Goal: Find specific page/section: Find specific page/section

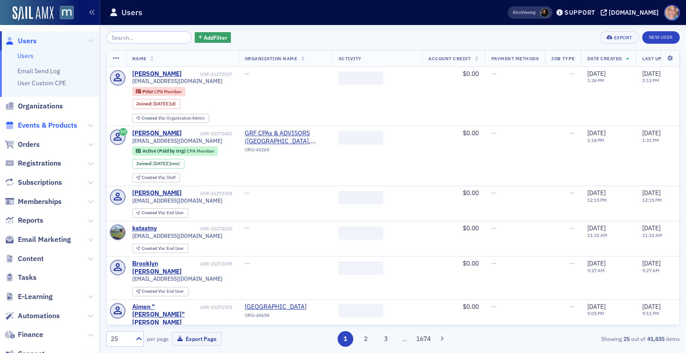
click at [46, 128] on span "Events & Products" at bounding box center [47, 126] width 59 height 10
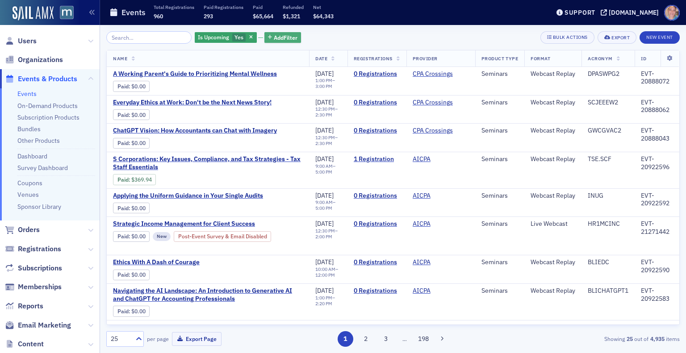
click at [283, 37] on span "Add Filter" at bounding box center [286, 37] width 24 height 8
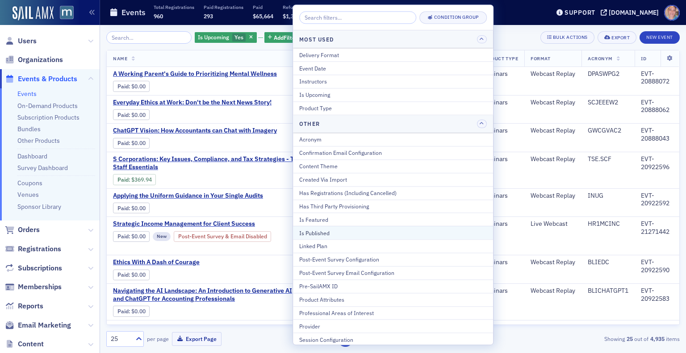
click at [335, 230] on div "Is Published" at bounding box center [392, 233] width 187 height 8
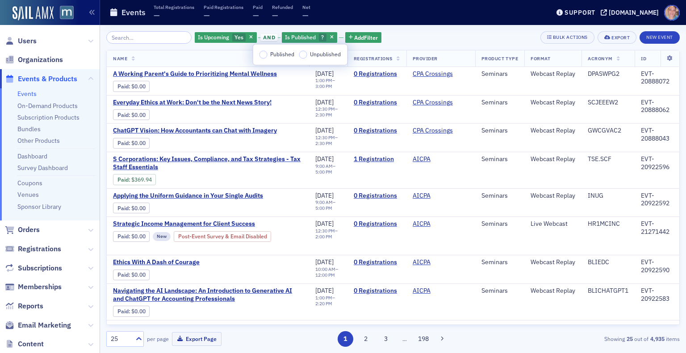
click at [261, 57] on input "Published" at bounding box center [263, 54] width 8 height 8
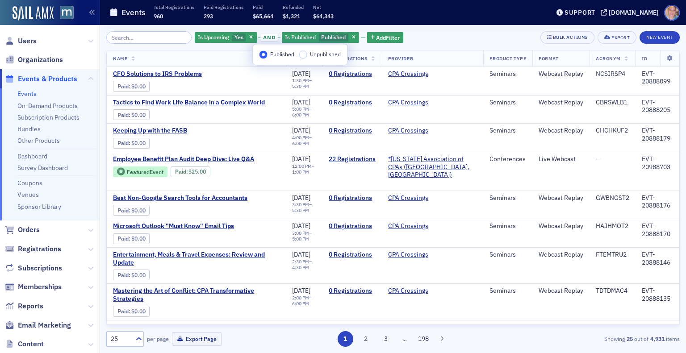
click at [404, 40] on div "Is Upcoming Yes and Is Published Published Add Filter Bulk Actions Export New E…" at bounding box center [392, 37] width 573 height 12
click at [381, 35] on span "Add Filter" at bounding box center [388, 37] width 24 height 8
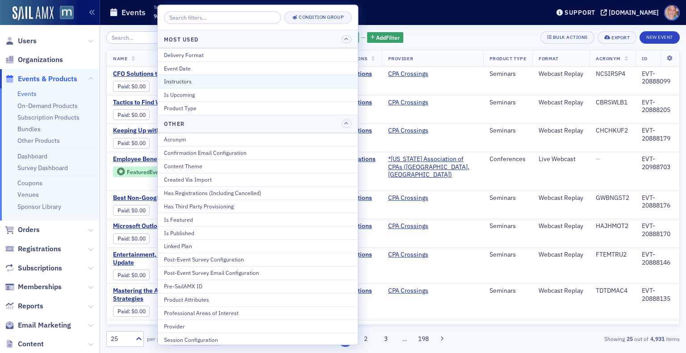
click at [203, 82] on div "Instructors" at bounding box center [257, 82] width 187 height 8
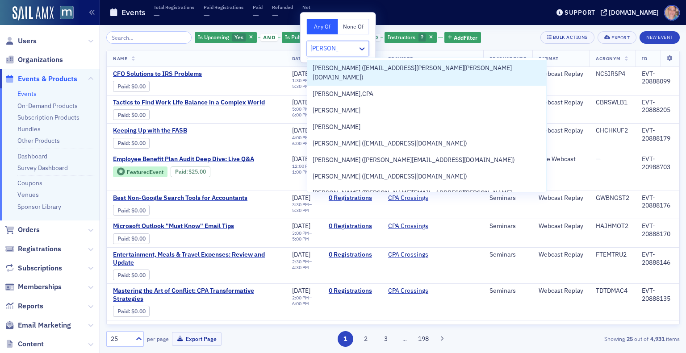
type input "[PERSON_NAME]"
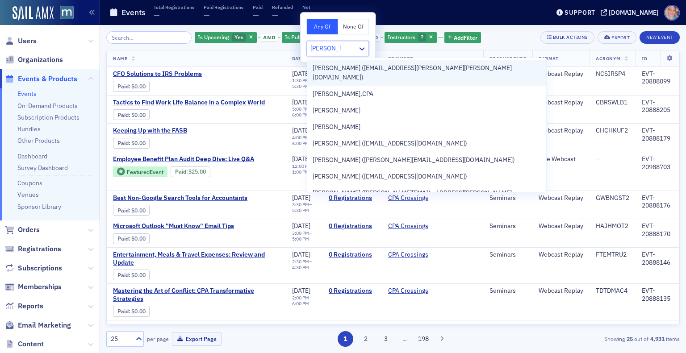
click at [423, 66] on span "[PERSON_NAME] ([EMAIL_ADDRESS][PERSON_NAME][PERSON_NAME][DOMAIN_NAME])" at bounding box center [426, 72] width 229 height 19
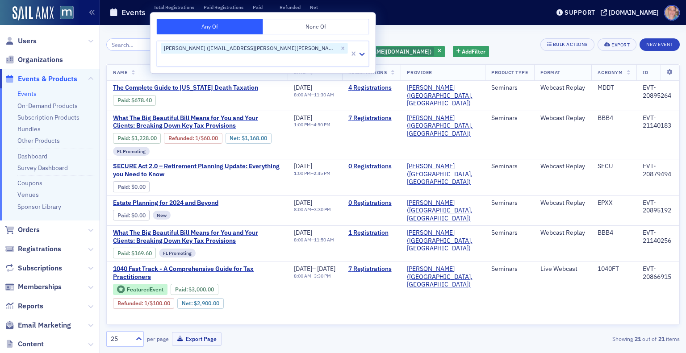
click at [469, 47] on div "Is Upcoming Yes and Is Published Published and Instructors [PERSON_NAME] ([EMAI…" at bounding box center [351, 44] width 363 height 27
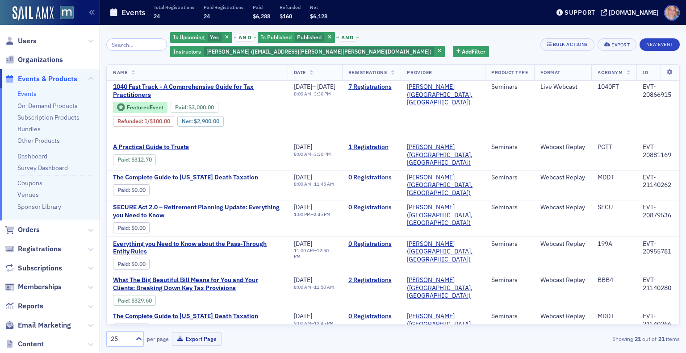
scroll to position [183, 0]
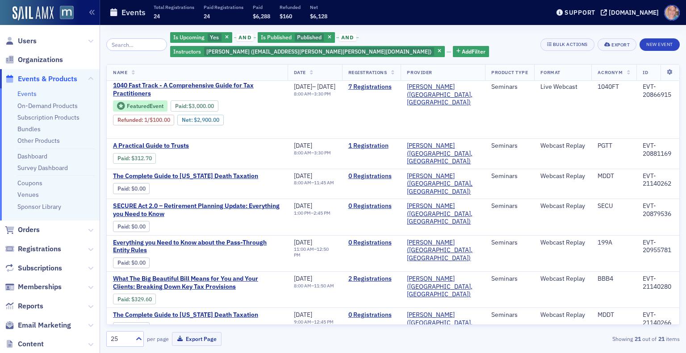
click at [287, 214] on td "[DATE] 1:00 PM – 2:45 PM" at bounding box center [314, 217] width 54 height 36
